Goal: Check status

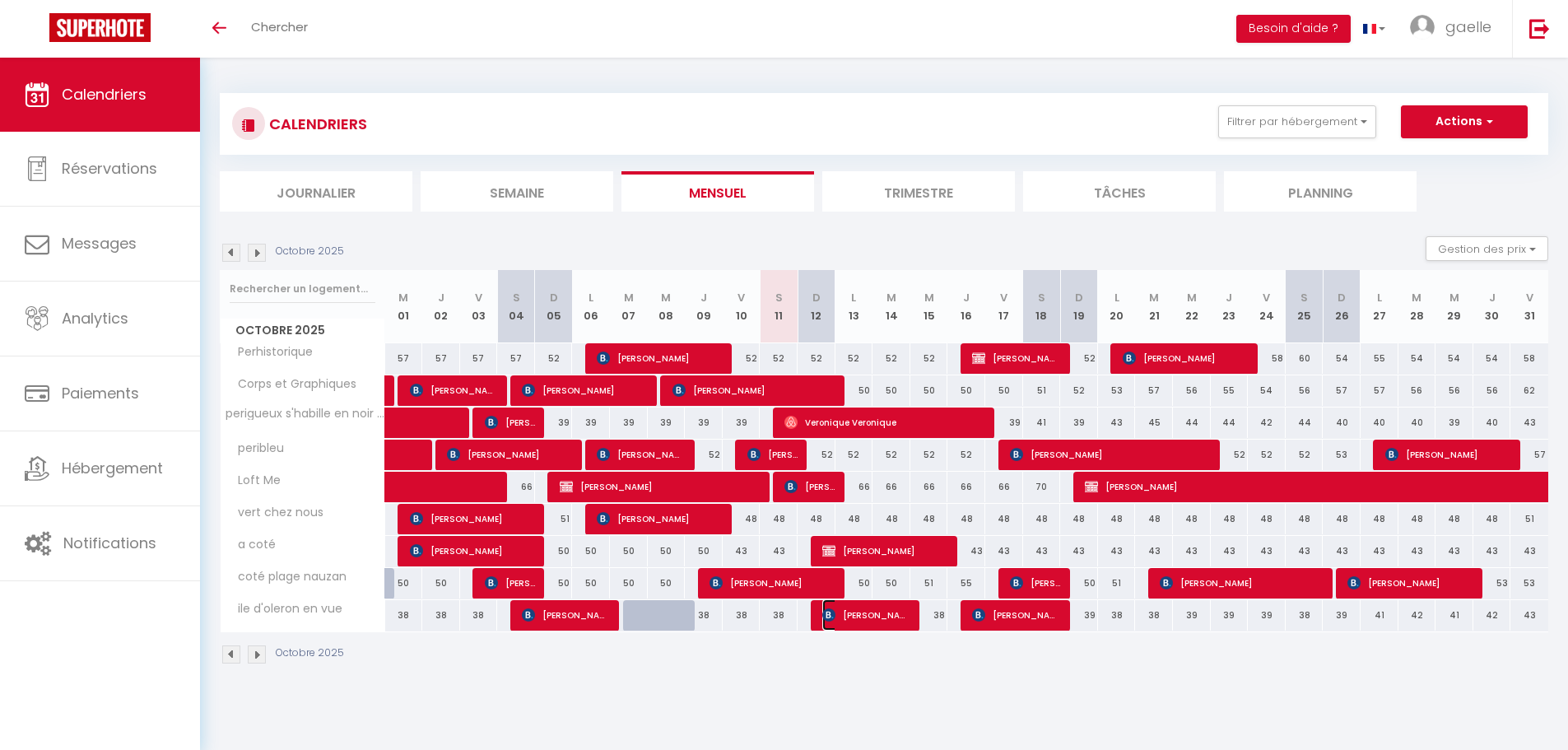
click at [860, 613] on span "[PERSON_NAME] [PERSON_NAME]" at bounding box center [866, 614] width 88 height 31
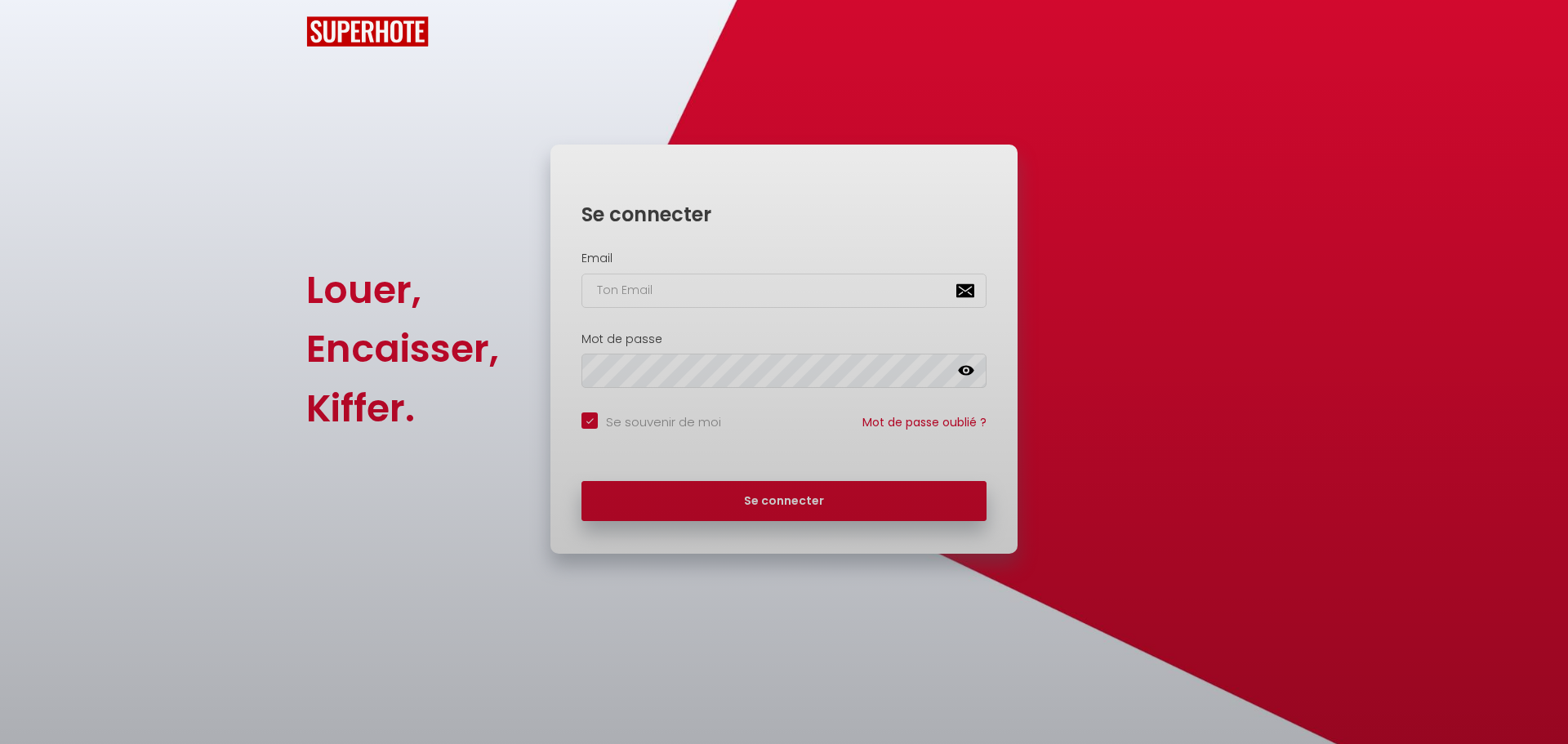
checkbox input "true"
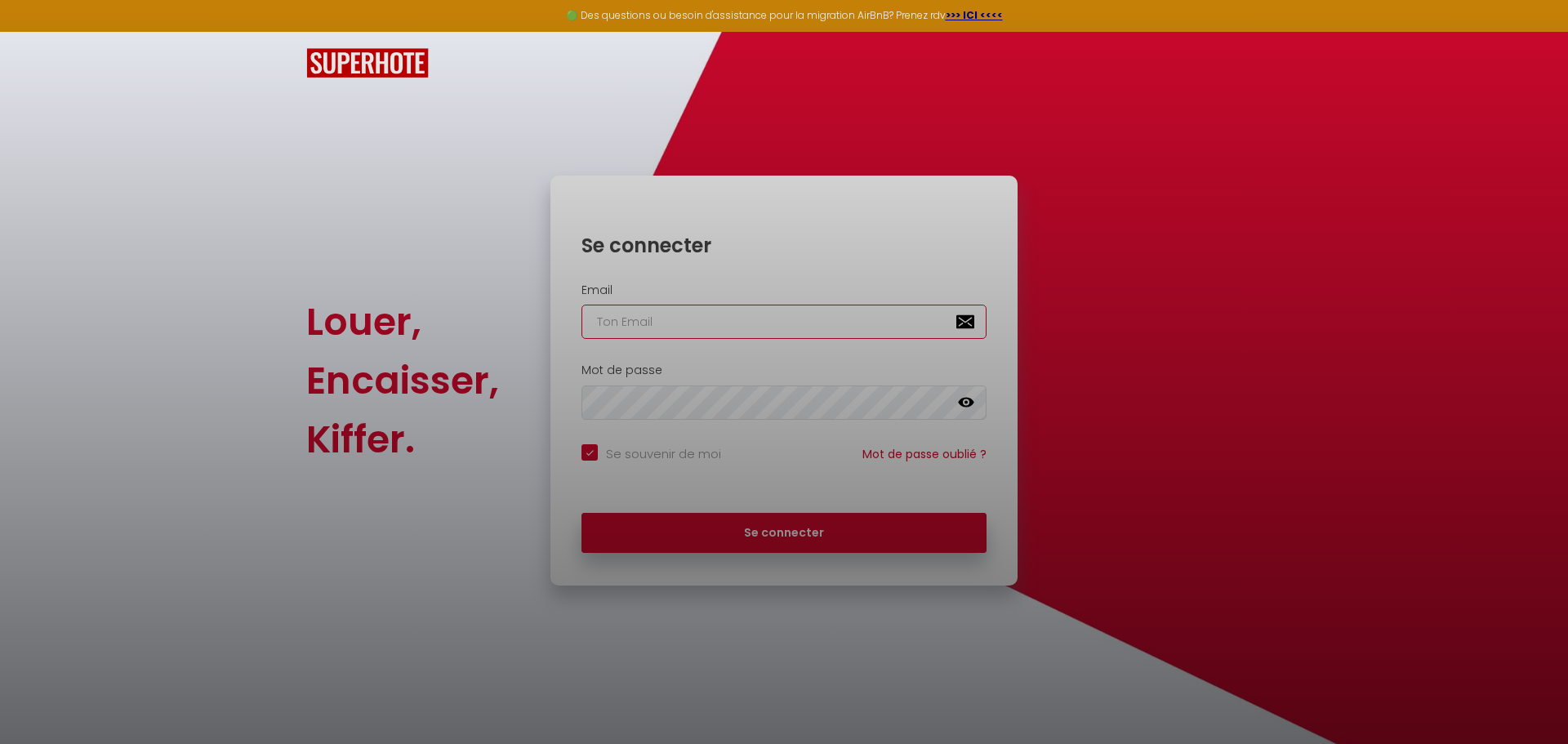
type input "[EMAIL_ADDRESS][DOMAIN_NAME]"
checkbox input "true"
click at [816, 541] on div at bounding box center [784, 372] width 1568 height 744
click at [768, 537] on div at bounding box center [784, 372] width 1568 height 744
click at [1303, 241] on div at bounding box center [784, 372] width 1568 height 744
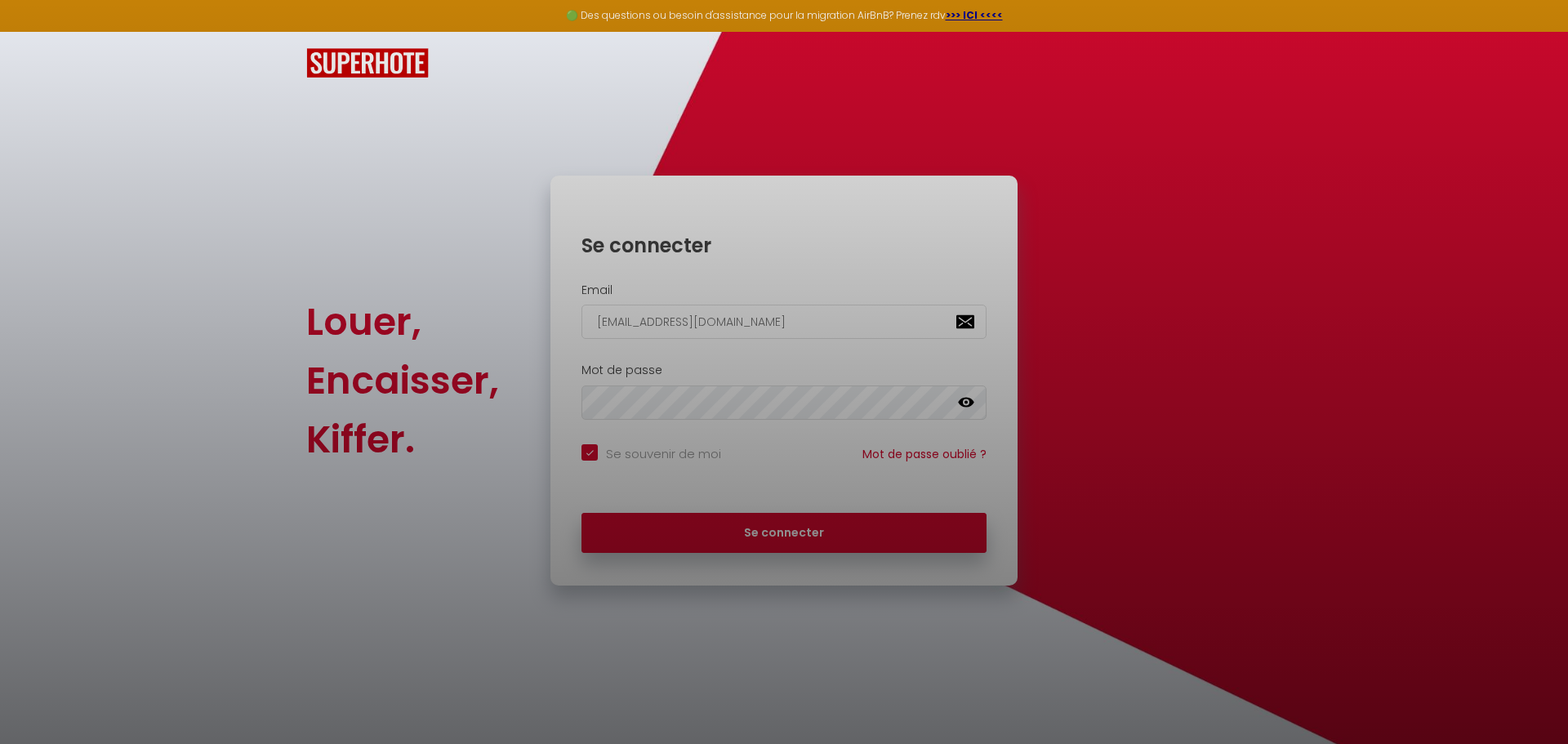
click at [969, 15] on div at bounding box center [784, 372] width 1568 height 744
click at [760, 540] on div at bounding box center [784, 372] width 1568 height 744
